Goal: Navigation & Orientation: Find specific page/section

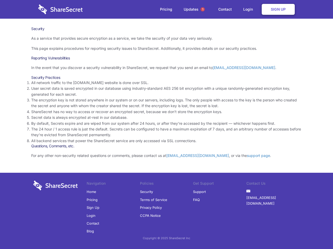
click at [166, 125] on li "By default, Secrets expire and are wiped from our system after 24 hours, or aft…" at bounding box center [166, 124] width 270 height 6
click at [202, 9] on span "1" at bounding box center [202, 9] width 4 height 4
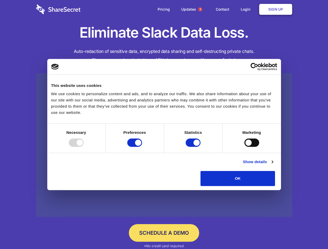
click at [84, 147] on div at bounding box center [76, 143] width 15 height 8
click at [142, 147] on input "Preferences" at bounding box center [134, 143] width 15 height 8
checkbox input "false"
click at [194, 147] on input "Statistics" at bounding box center [193, 143] width 15 height 8
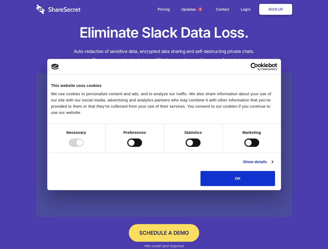
checkbox input "false"
click at [245, 147] on input "Marketing" at bounding box center [252, 143] width 15 height 8
checkbox input "true"
click at [273, 165] on link "Show details" at bounding box center [258, 162] width 30 height 6
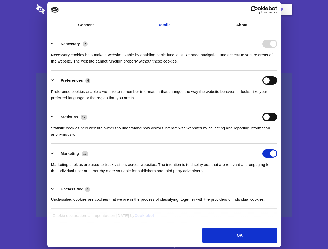
click at [277, 71] on li "Necessary 7 Necessary cookies help make a website usable by enabling basic func…" at bounding box center [164, 52] width 226 height 37
